Goal: Information Seeking & Learning: Understand process/instructions

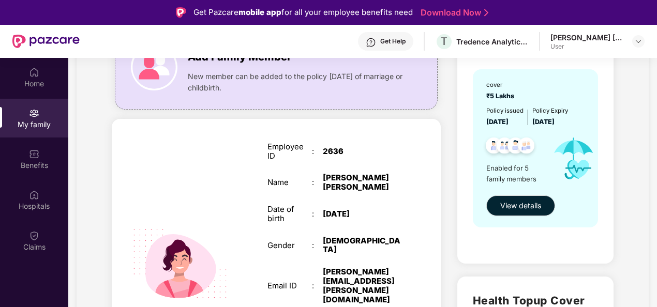
scroll to position [104, 0]
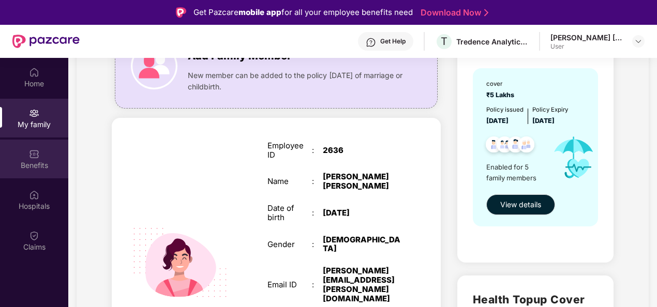
click at [26, 155] on div "Benefits" at bounding box center [34, 159] width 68 height 39
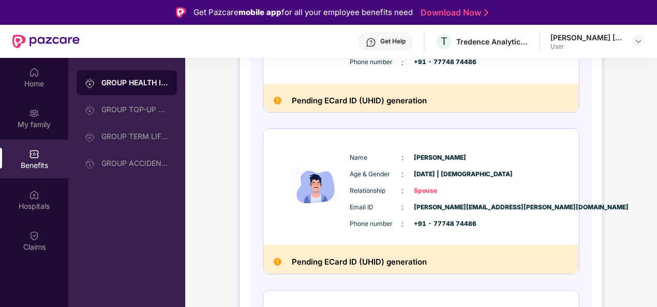
scroll to position [259, 0]
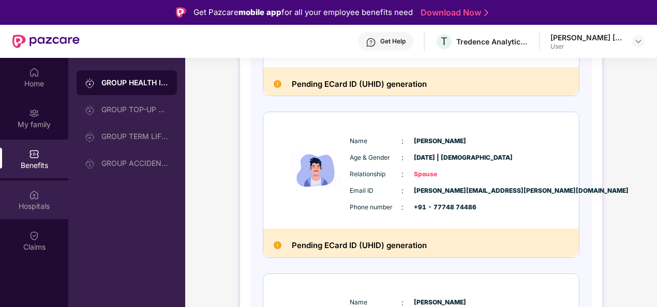
click at [47, 196] on div "Hospitals" at bounding box center [34, 200] width 68 height 39
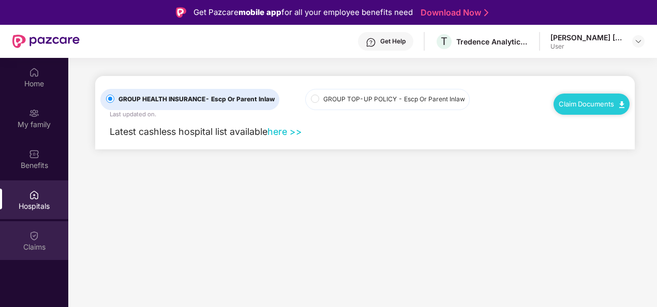
click at [54, 243] on div "Claims" at bounding box center [34, 247] width 68 height 10
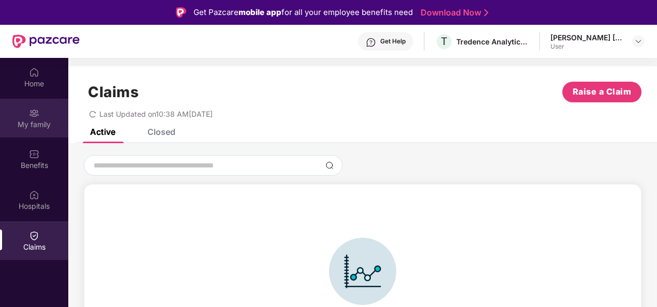
click at [25, 116] on div "My family" at bounding box center [34, 118] width 68 height 39
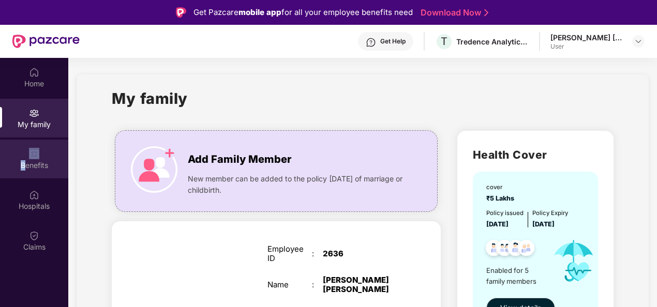
click at [24, 155] on div "Benefits" at bounding box center [34, 159] width 68 height 39
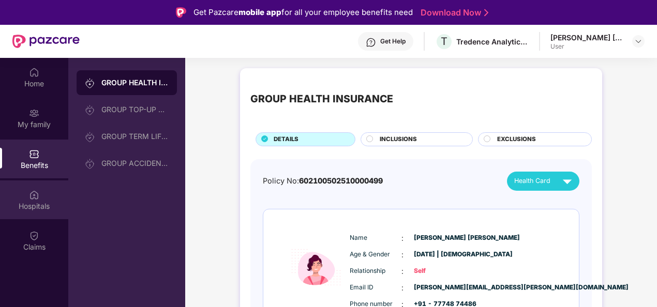
click at [38, 197] on img at bounding box center [34, 195] width 10 height 10
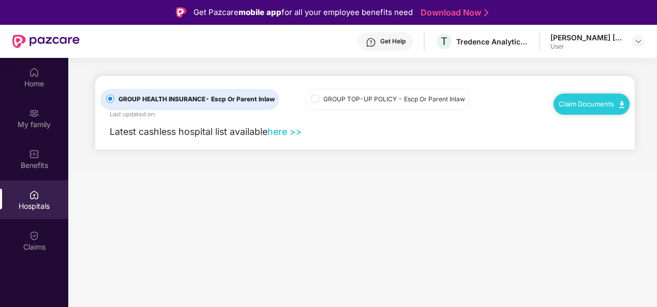
click at [563, 108] on link "Claim Documents" at bounding box center [592, 104] width 66 height 8
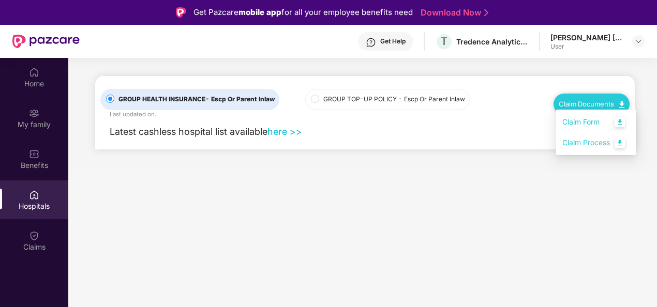
click at [564, 140] on link "Claim Process" at bounding box center [596, 143] width 67 height 22
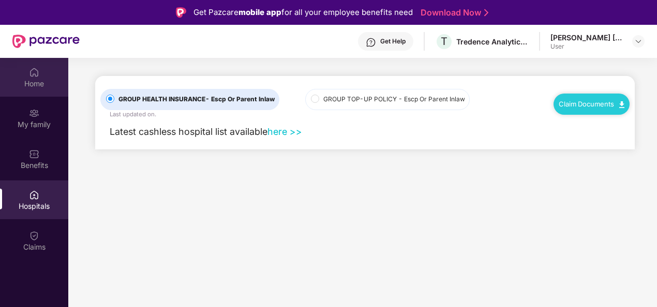
click at [38, 84] on div "Home" at bounding box center [34, 84] width 68 height 10
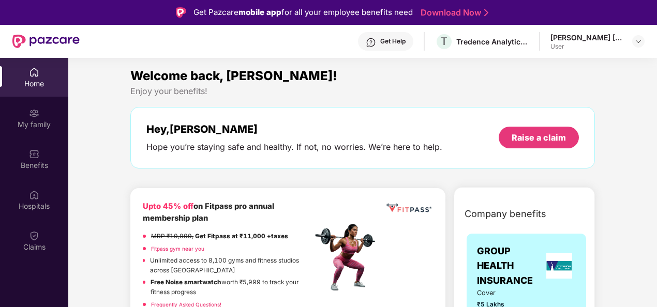
scroll to position [58, 0]
